Goal: Information Seeking & Learning: Learn about a topic

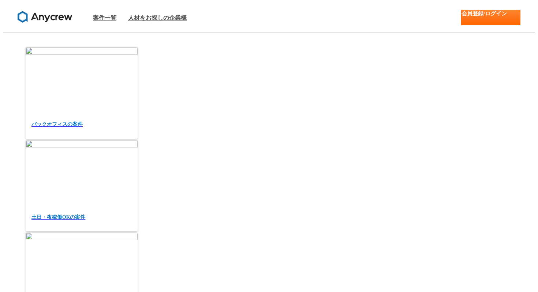
scroll to position [154, 0]
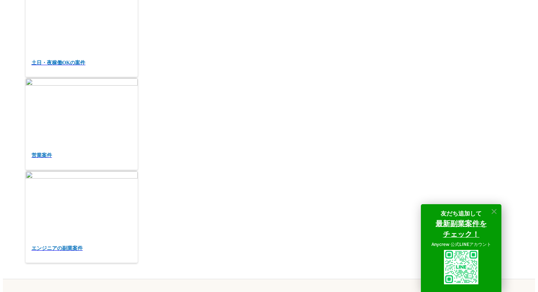
click at [495, 209] on icon at bounding box center [494, 211] width 5 height 5
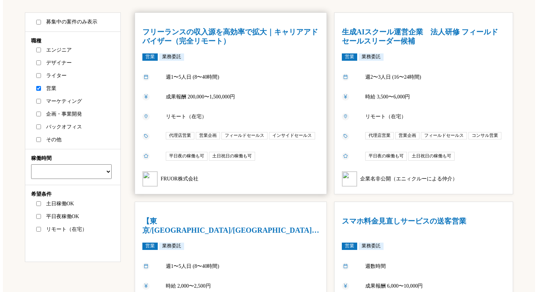
scroll to position [551, 0]
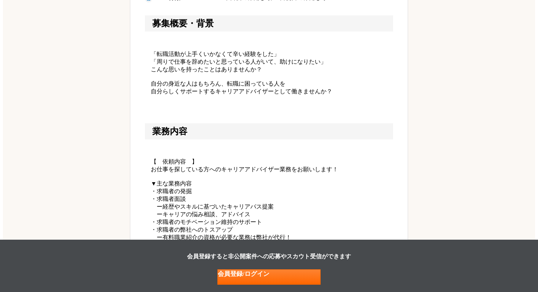
scroll to position [273, 0]
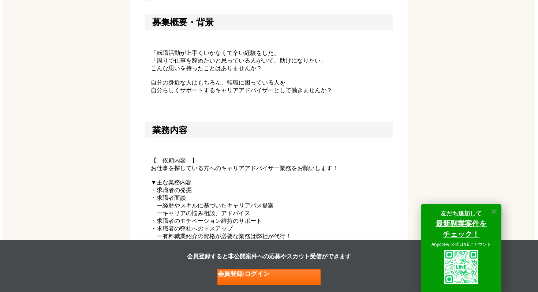
click at [495, 210] on icon at bounding box center [494, 212] width 8 height 8
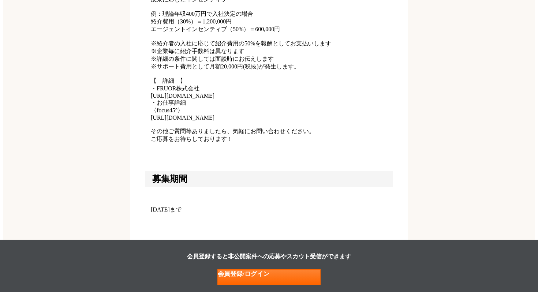
scroll to position [943, 0]
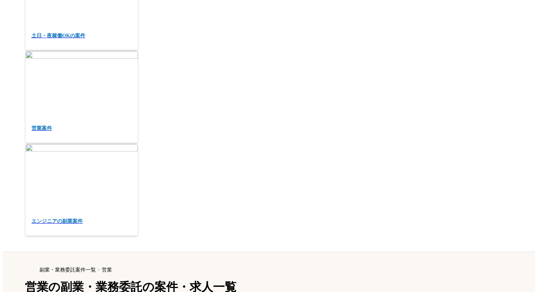
scroll to position [252, 0]
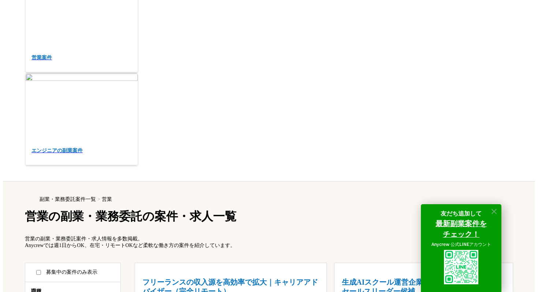
click at [494, 210] on icon at bounding box center [494, 211] width 5 height 5
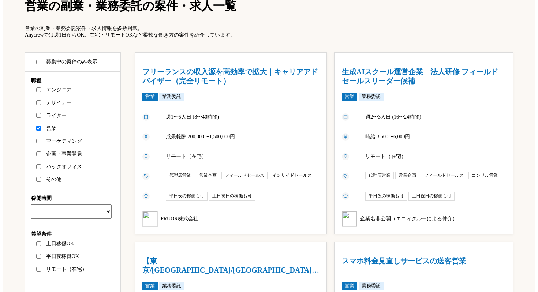
scroll to position [573, 0]
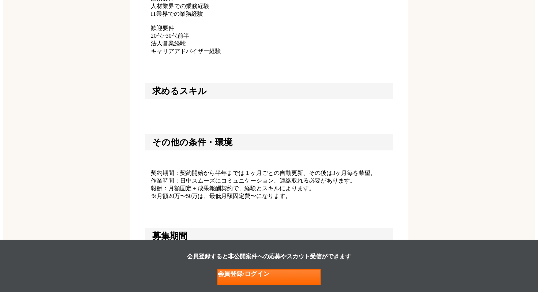
scroll to position [627, 0]
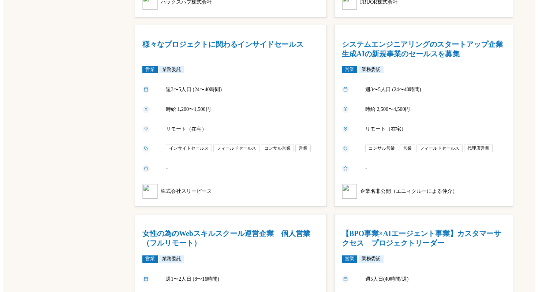
scroll to position [1296, 0]
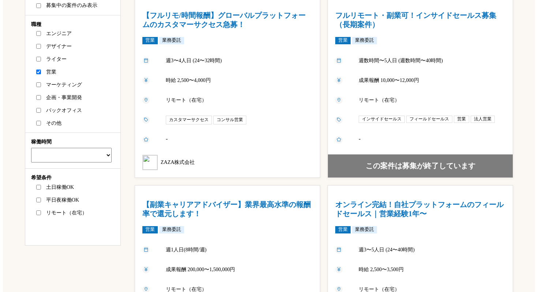
scroll to position [582, 0]
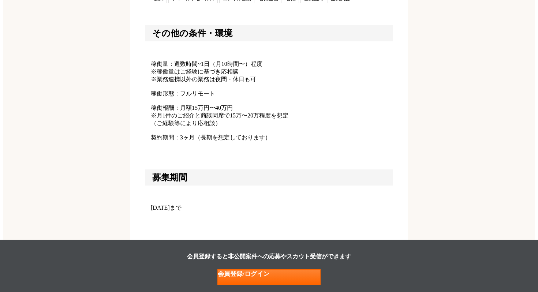
scroll to position [857, 0]
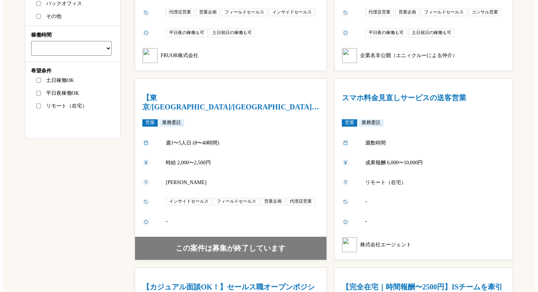
scroll to position [1712, 0]
